Goal: Book appointment/travel/reservation

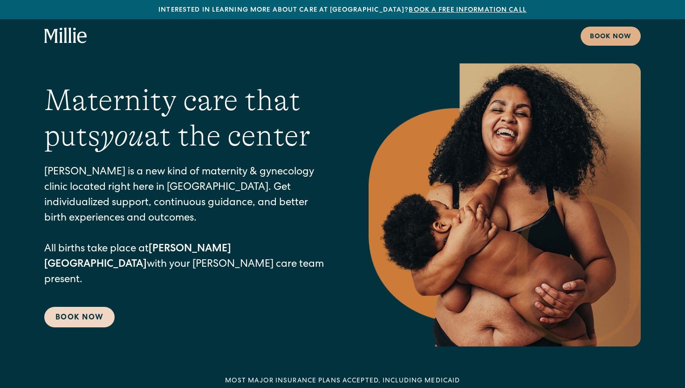
click at [77, 307] on link "Book Now" at bounding box center [79, 317] width 70 height 20
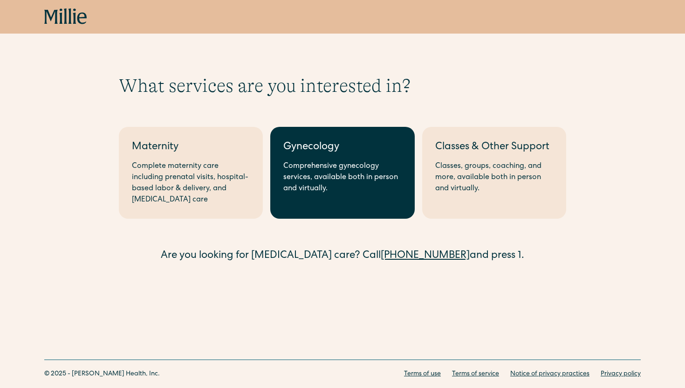
click at [307, 183] on div "Comprehensive gynecology services, available both in person and virtually." at bounding box center [342, 178] width 118 height 34
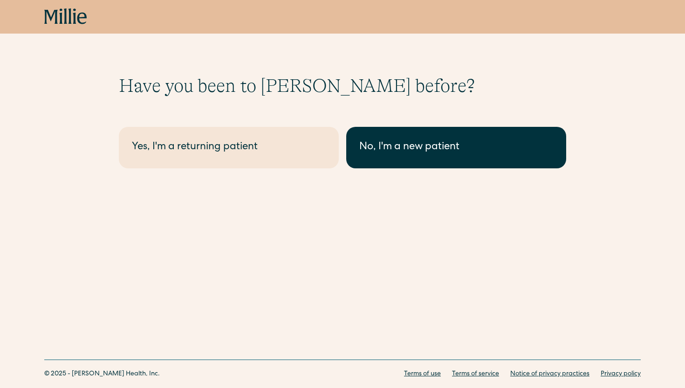
click at [366, 157] on link "No, I'm a new patient" at bounding box center [456, 147] width 220 height 41
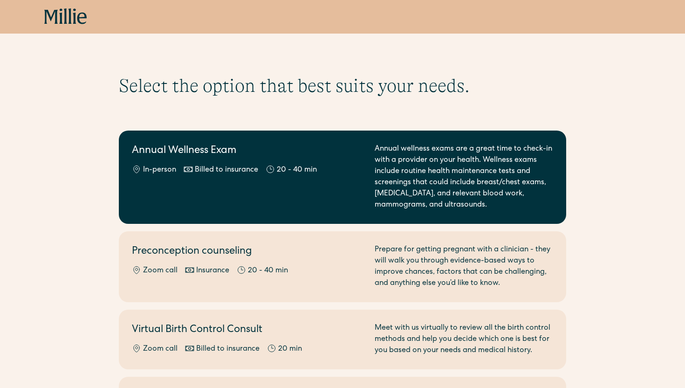
click at [162, 198] on div "Annual Wellness Exam In-person Billed to insurance 20 - 40 min" at bounding box center [248, 176] width 232 height 67
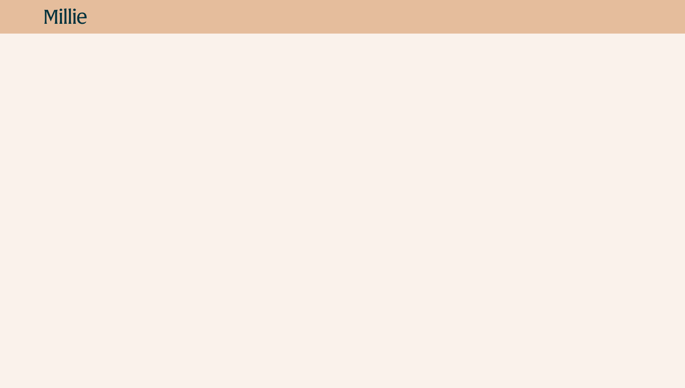
scroll to position [452, 0]
